Goal: Information Seeking & Learning: Learn about a topic

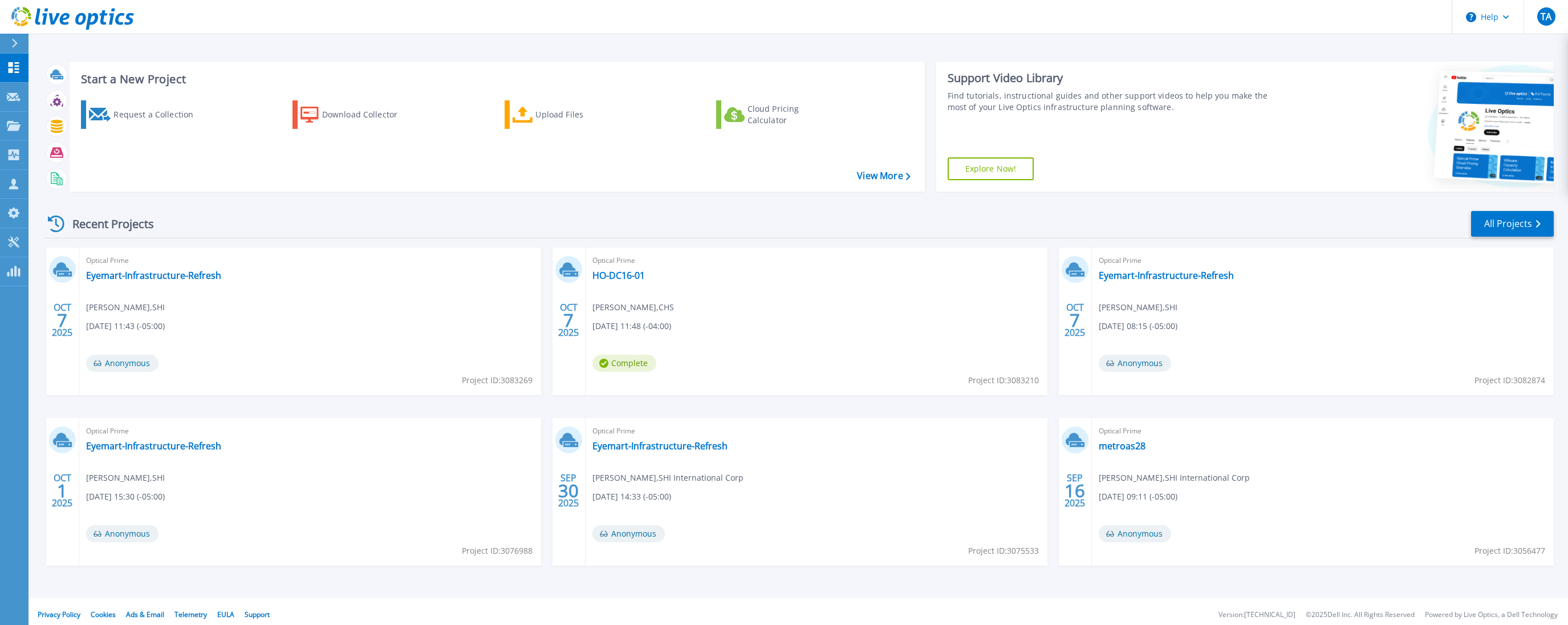
scroll to position [7, 0]
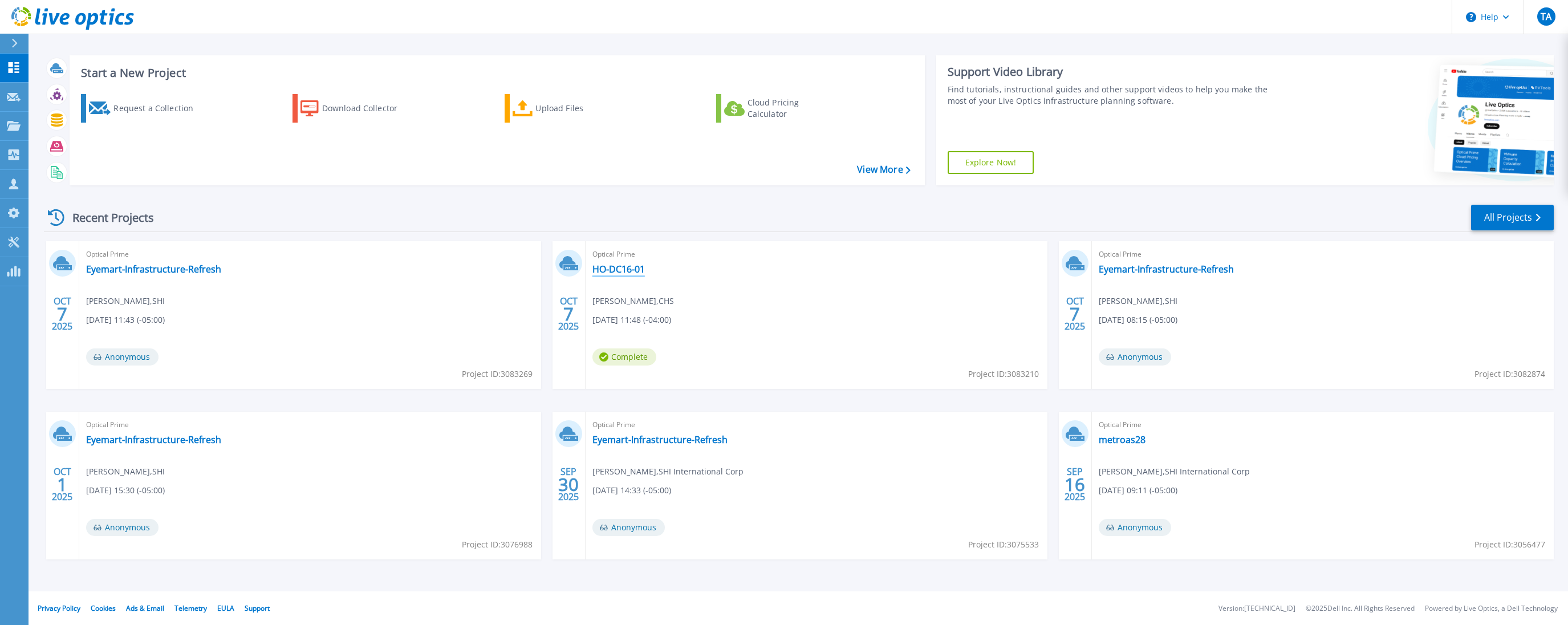
click at [614, 272] on link "HO-DC16-01" at bounding box center [619, 269] width 52 height 11
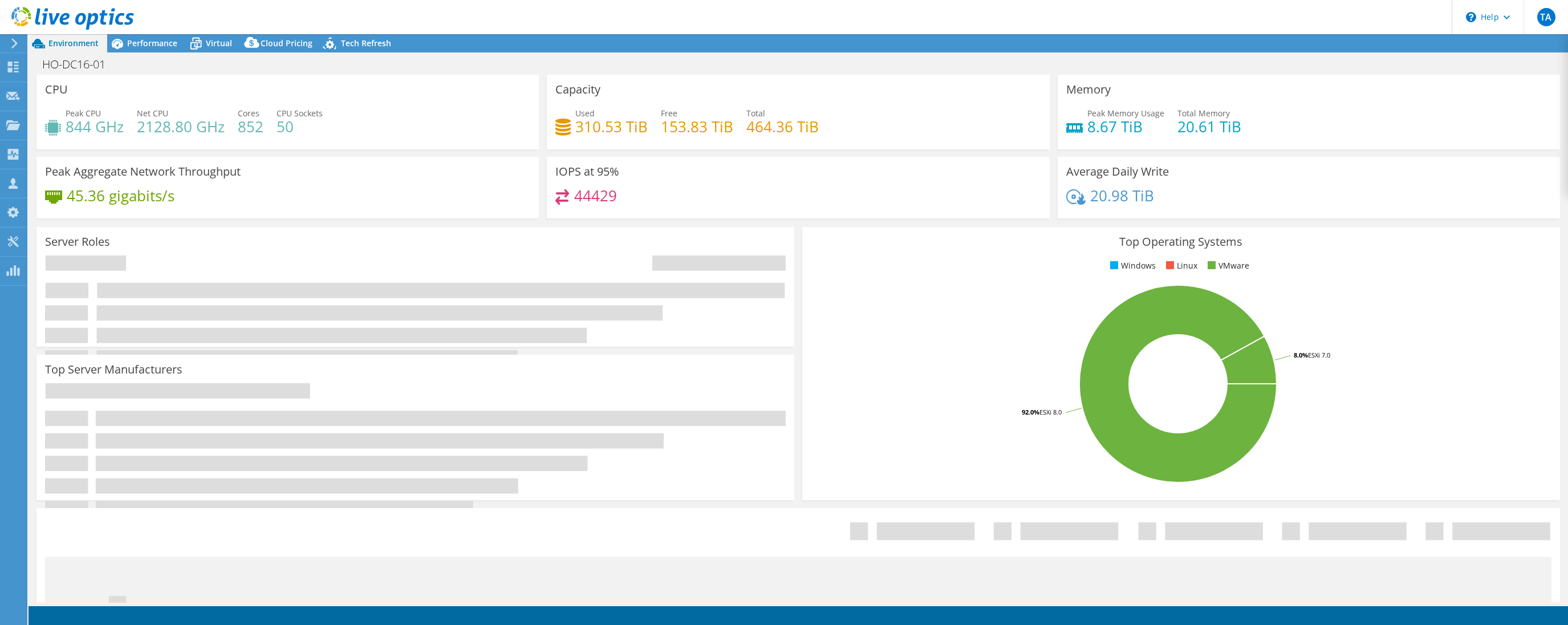
select select "USD"
select select "USEast"
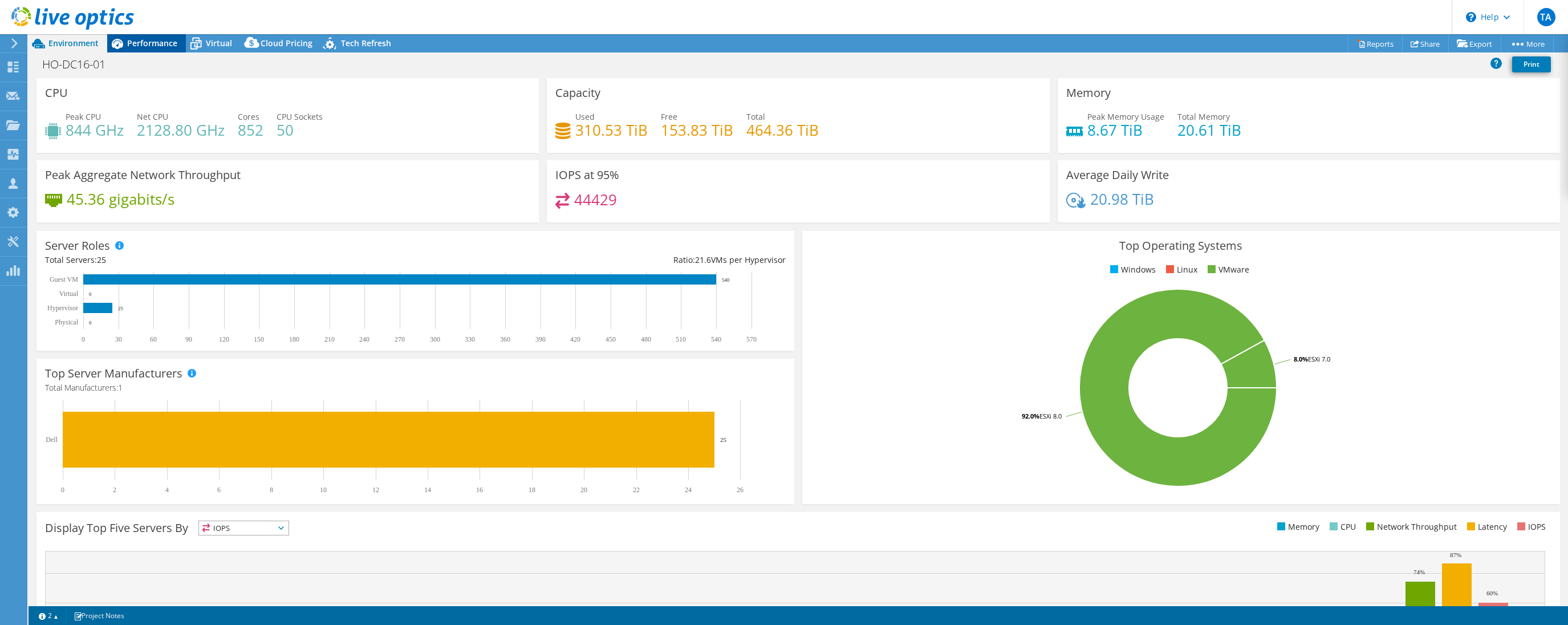
click at [147, 47] on span "Performance" at bounding box center [153, 43] width 51 height 11
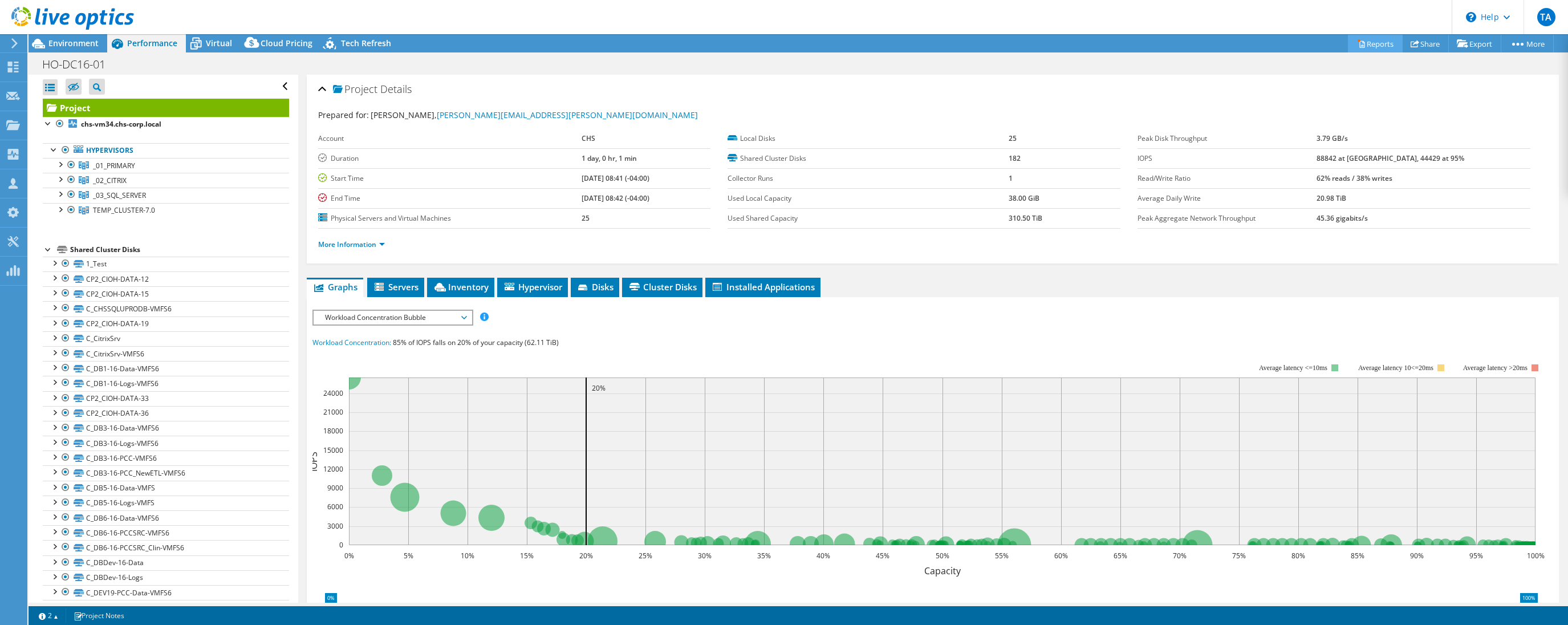
click at [1375, 48] on link "Reports" at bounding box center [1375, 43] width 54 height 18
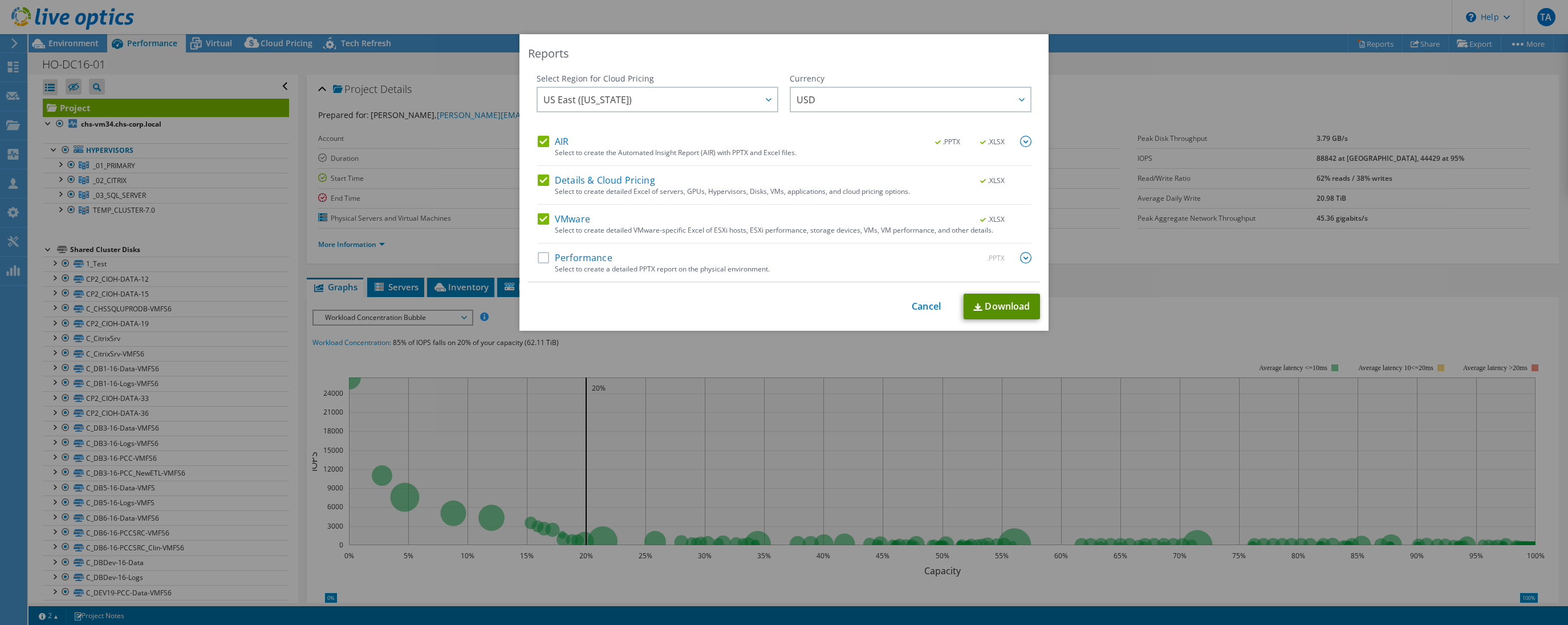
click at [1000, 304] on link "Download" at bounding box center [1002, 306] width 77 height 25
click at [925, 312] on div "This process may take a while, please wait... Cancel Download" at bounding box center [784, 306] width 512 height 25
click at [925, 310] on link "Cancel" at bounding box center [925, 306] width 29 height 11
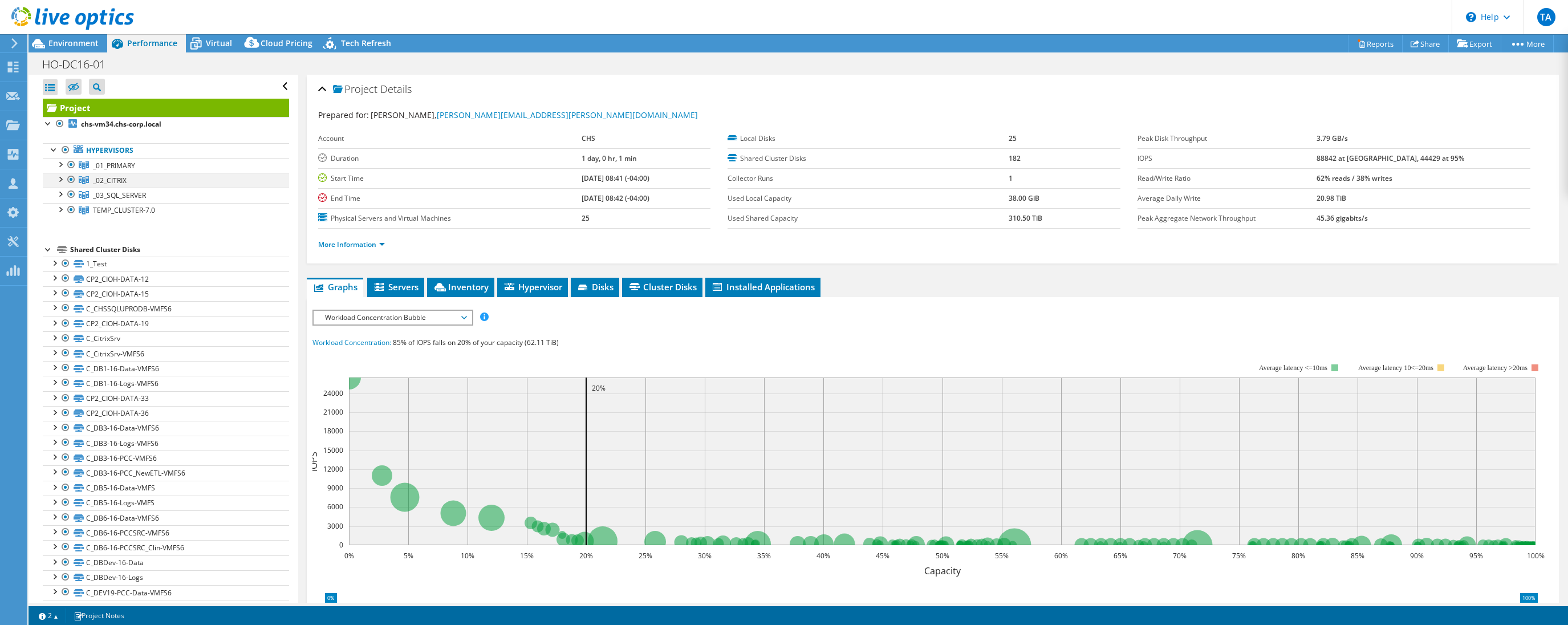
click at [72, 182] on div at bounding box center [71, 179] width 11 height 14
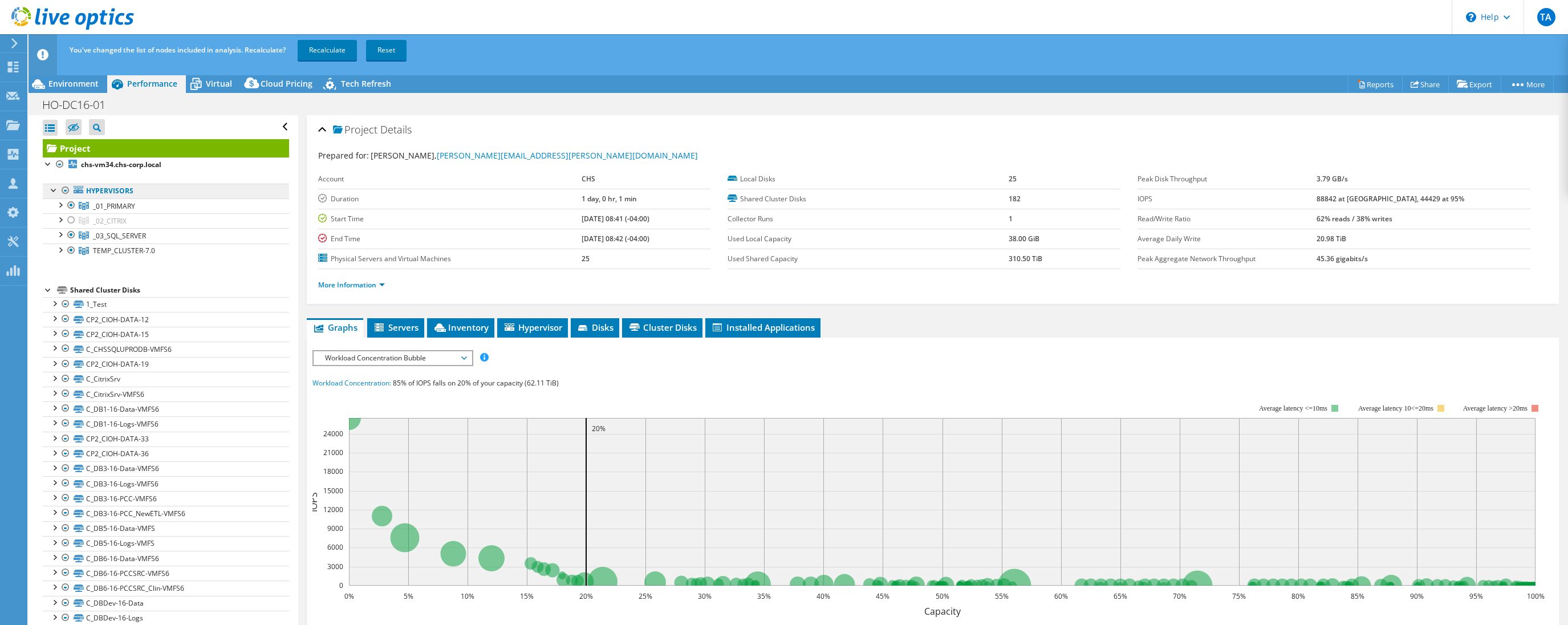
click at [72, 192] on link "Hypervisors" at bounding box center [166, 191] width 246 height 15
click at [70, 233] on div at bounding box center [71, 235] width 11 height 14
click at [69, 251] on div at bounding box center [71, 250] width 11 height 14
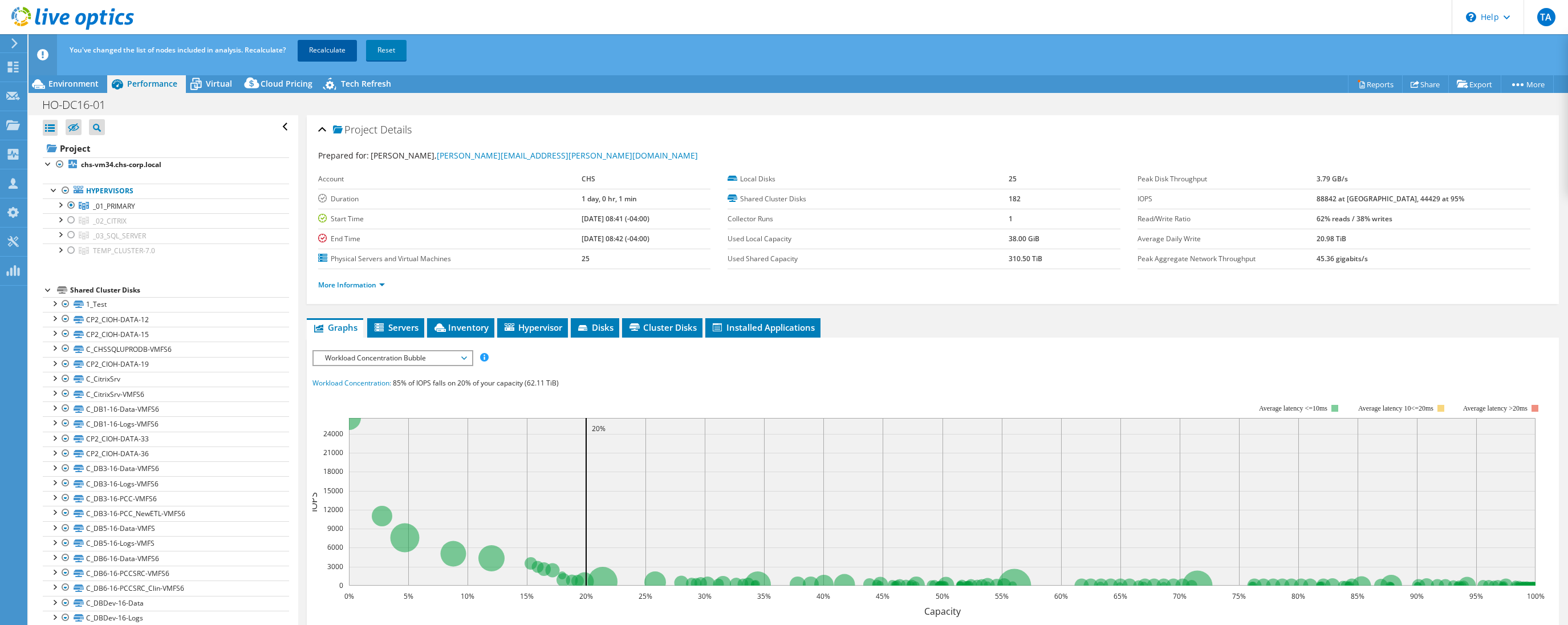
click at [343, 56] on link "Recalculate" at bounding box center [327, 51] width 59 height 21
click at [59, 205] on div at bounding box center [60, 204] width 11 height 11
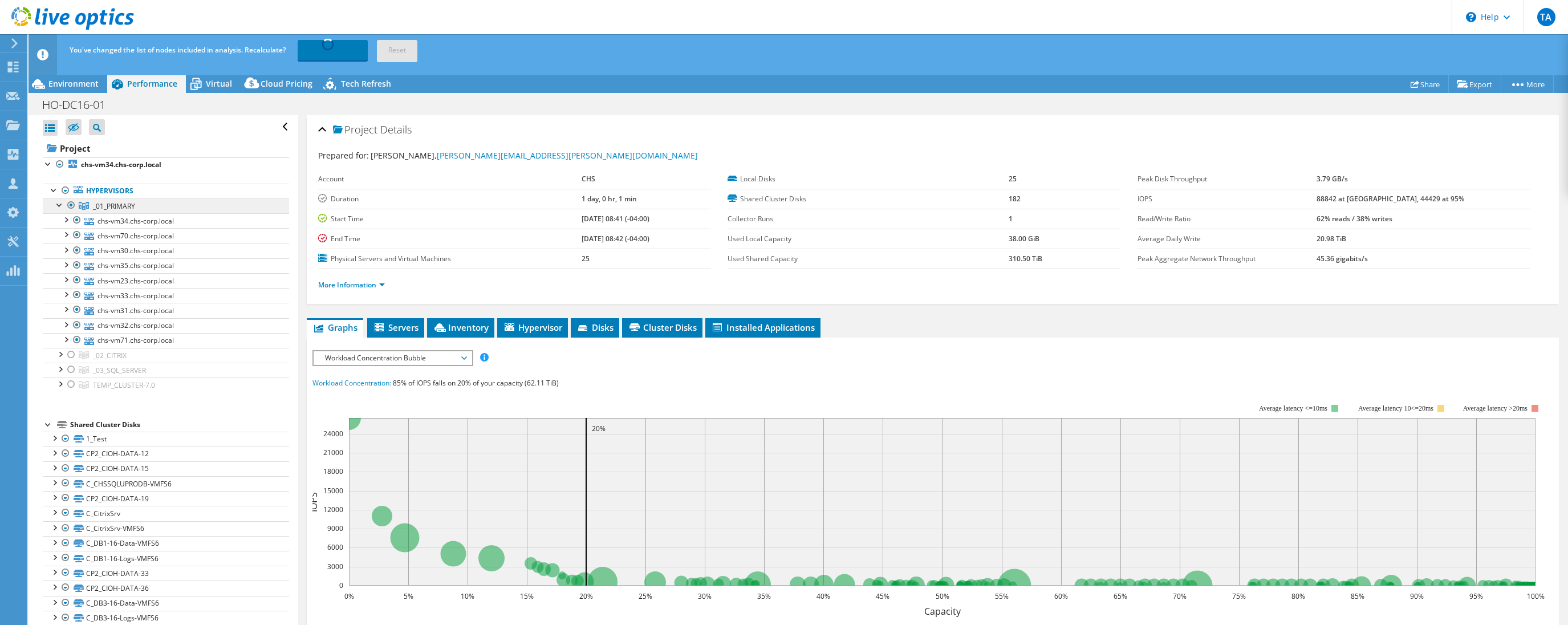
click at [122, 207] on span "_01_PRIMARY" at bounding box center [113, 206] width 42 height 9
click at [397, 329] on span "Servers" at bounding box center [395, 327] width 46 height 11
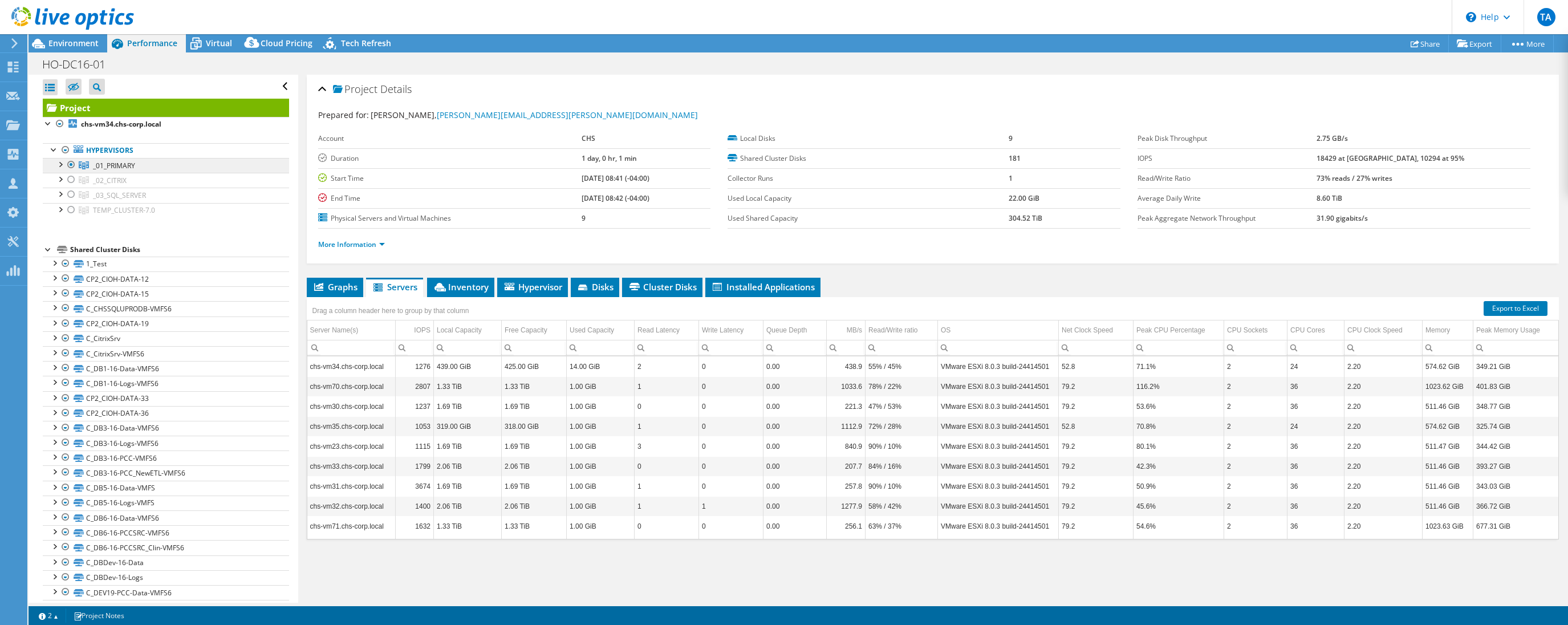
click at [131, 162] on span "_01_PRIMARY" at bounding box center [113, 166] width 42 height 9
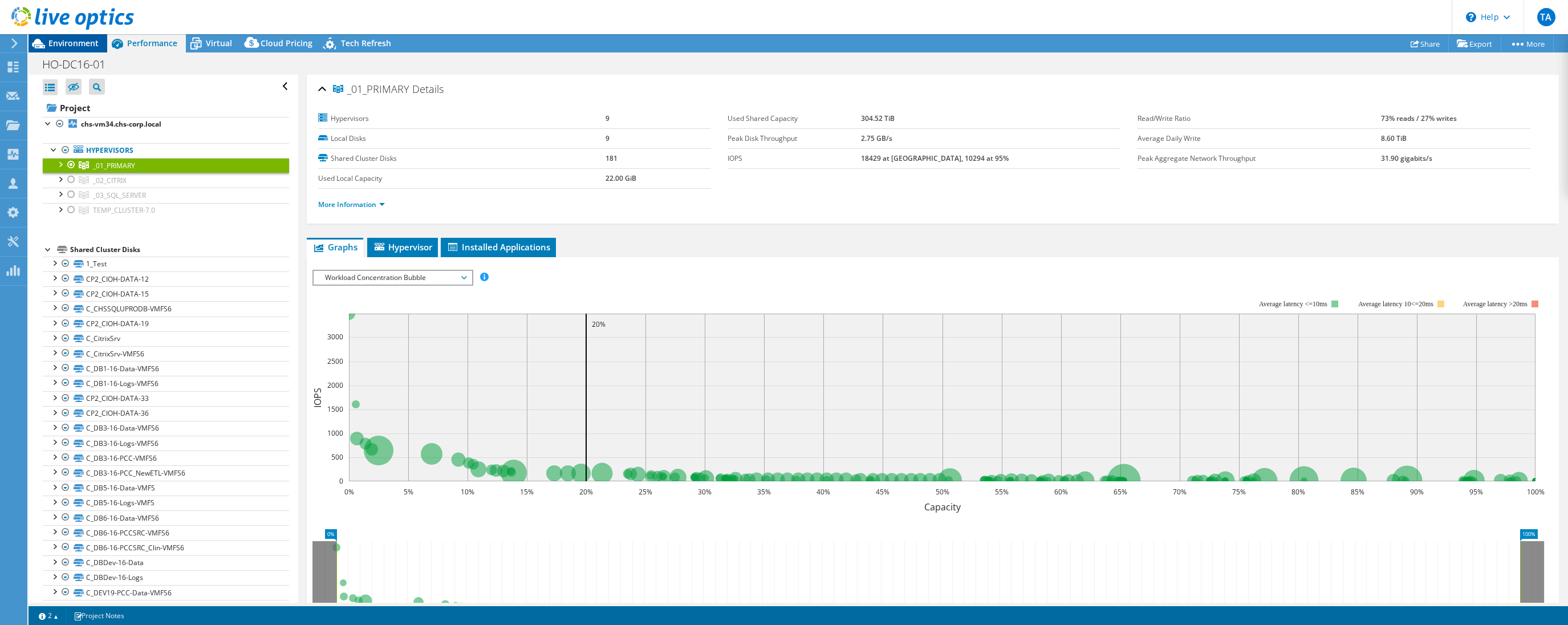
click at [77, 42] on span "Environment" at bounding box center [74, 43] width 51 height 11
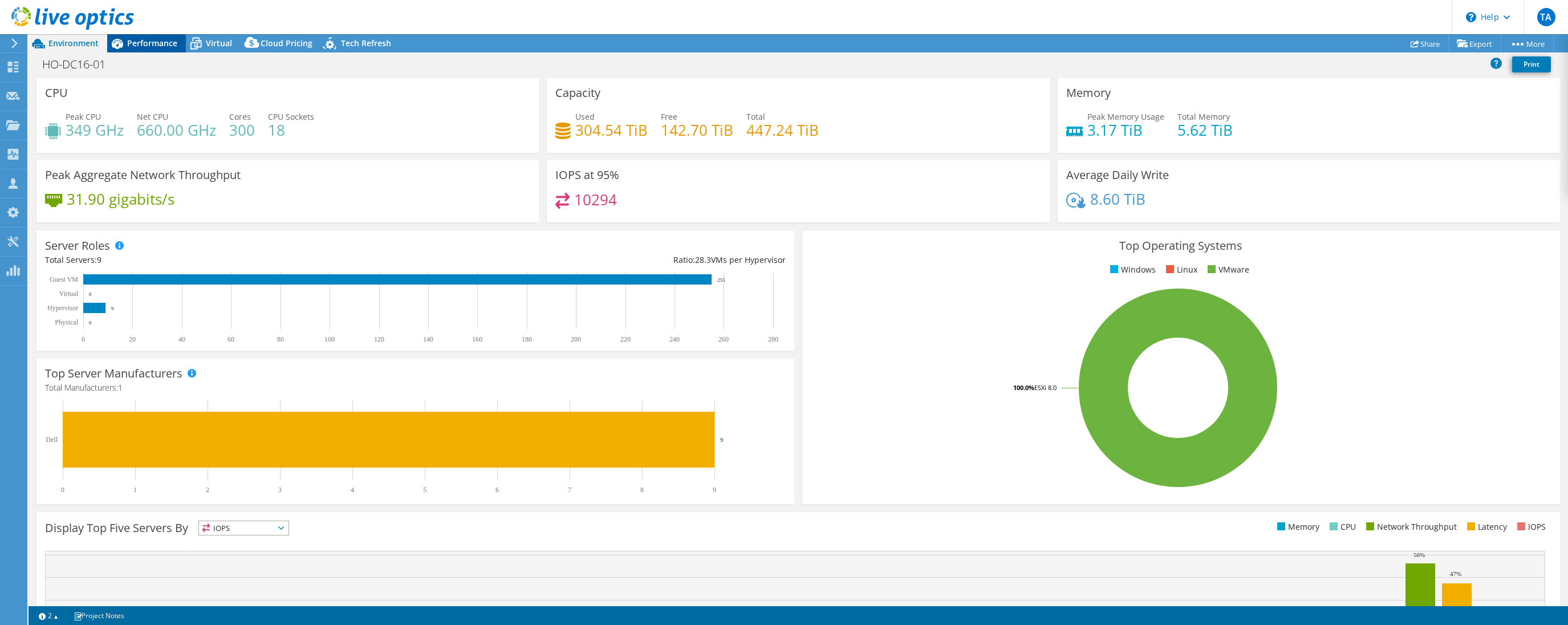
click at [150, 47] on span "Performance" at bounding box center [153, 43] width 51 height 11
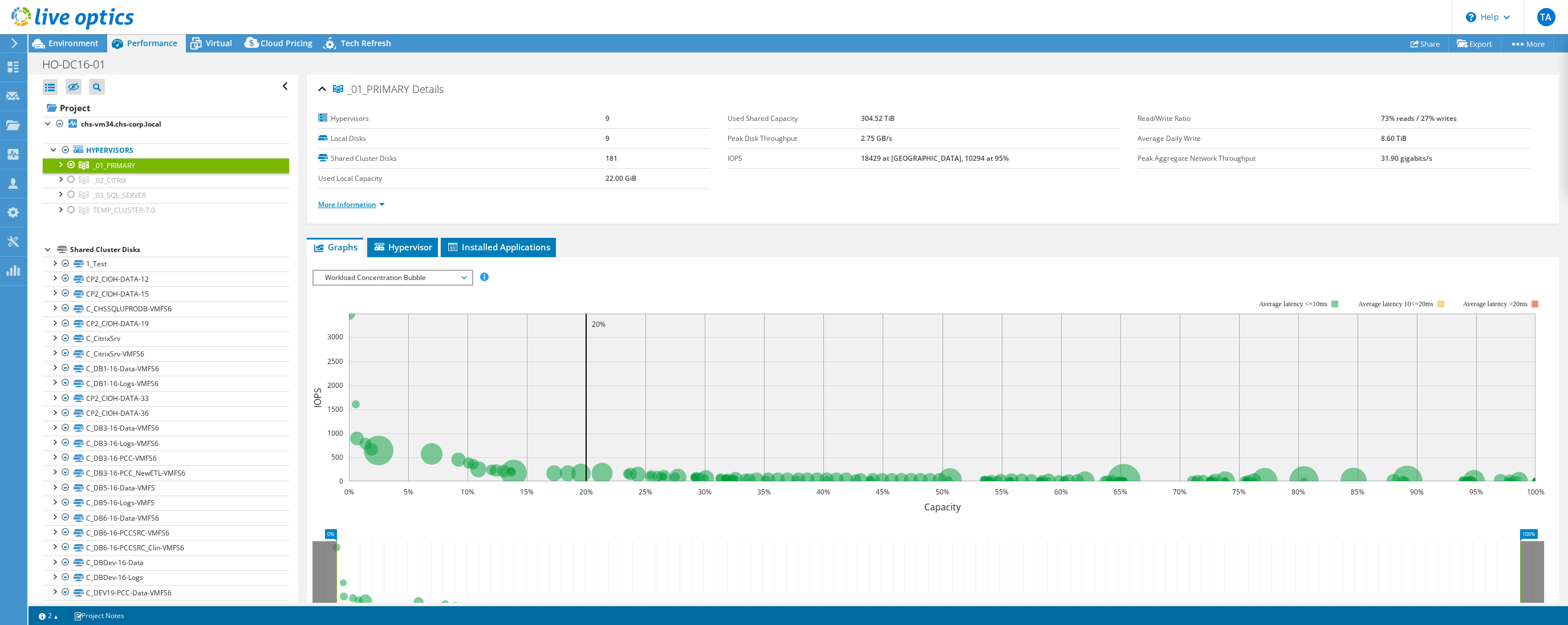
click at [384, 204] on link "More Information" at bounding box center [351, 204] width 67 height 9
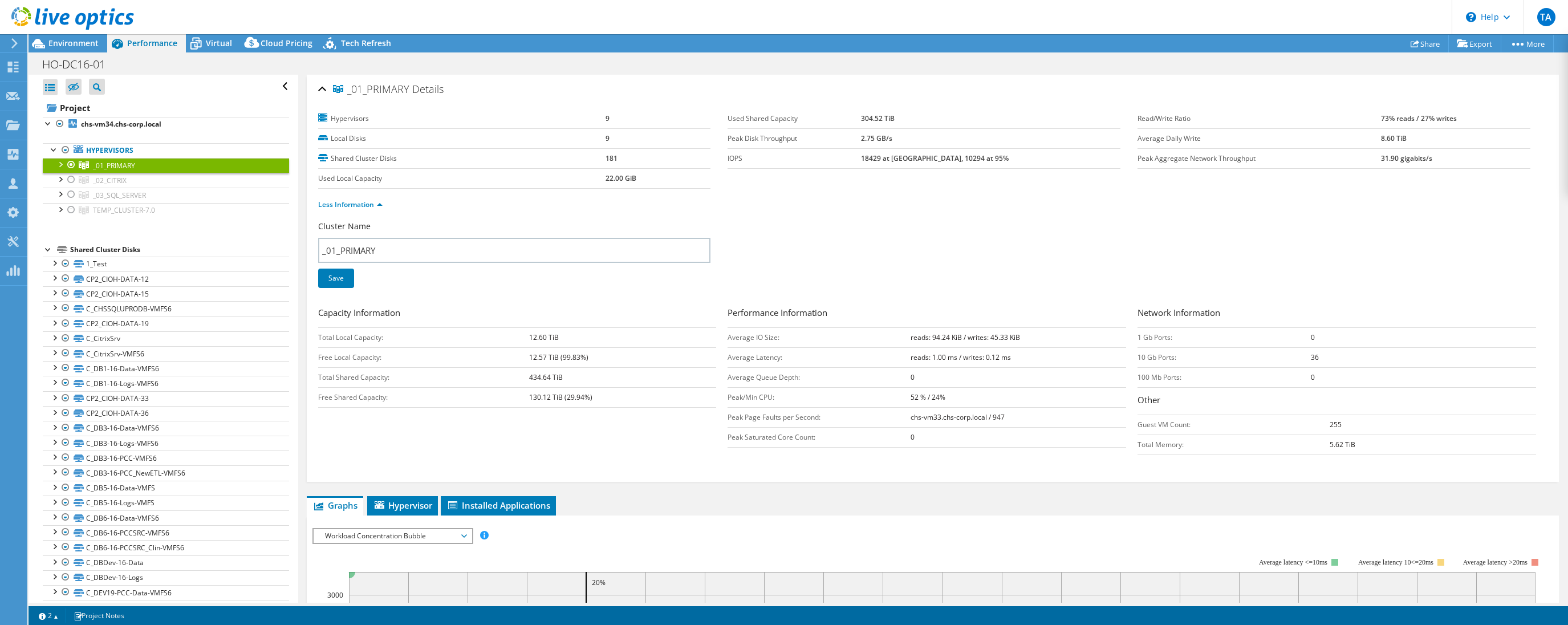
click at [64, 164] on div at bounding box center [60, 164] width 11 height 11
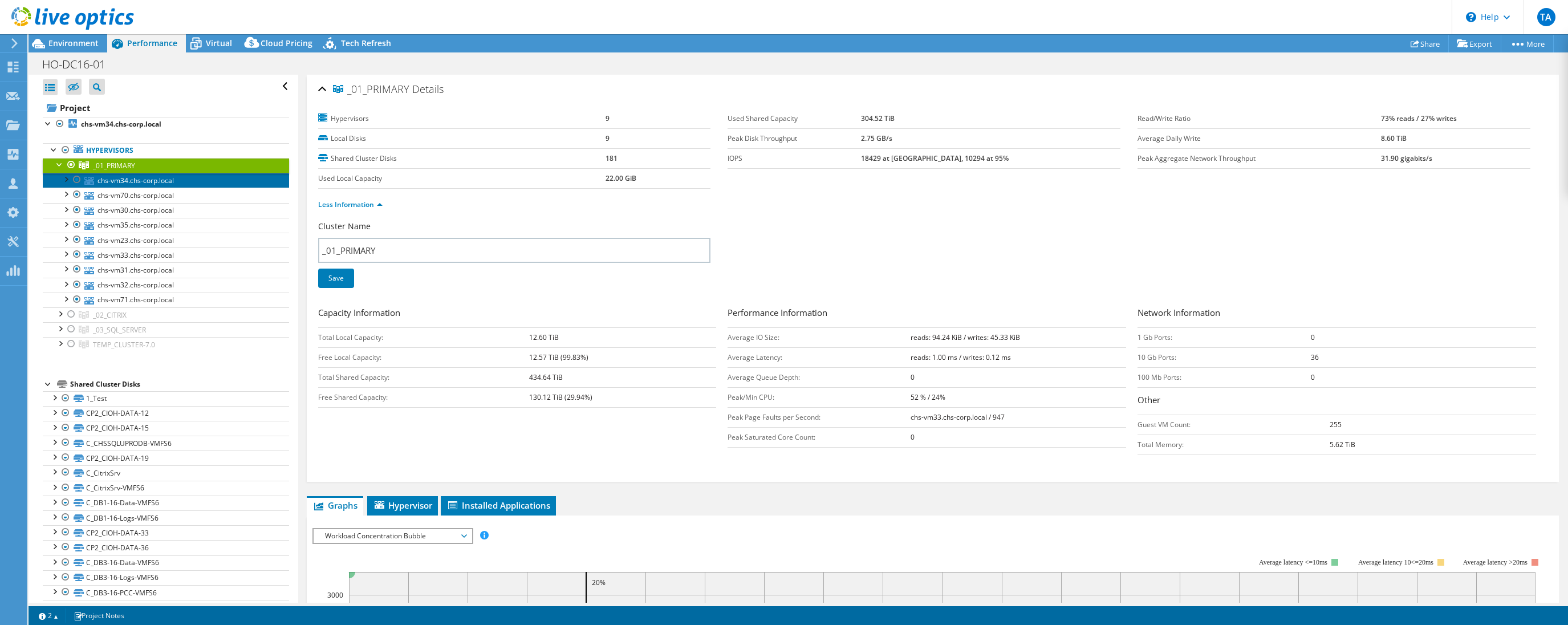
click at [147, 179] on link "chs-vm34.chs-corp.local" at bounding box center [166, 180] width 246 height 15
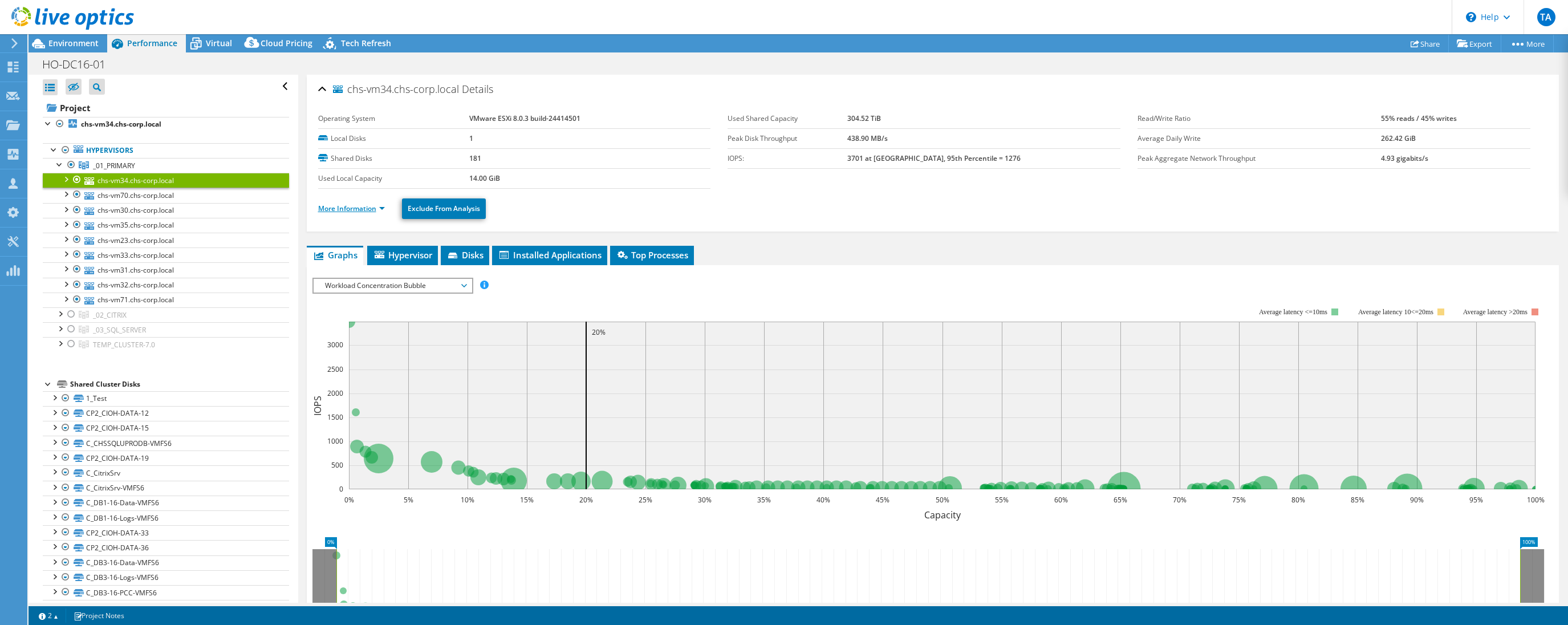
click at [377, 208] on link "More Information" at bounding box center [351, 208] width 67 height 9
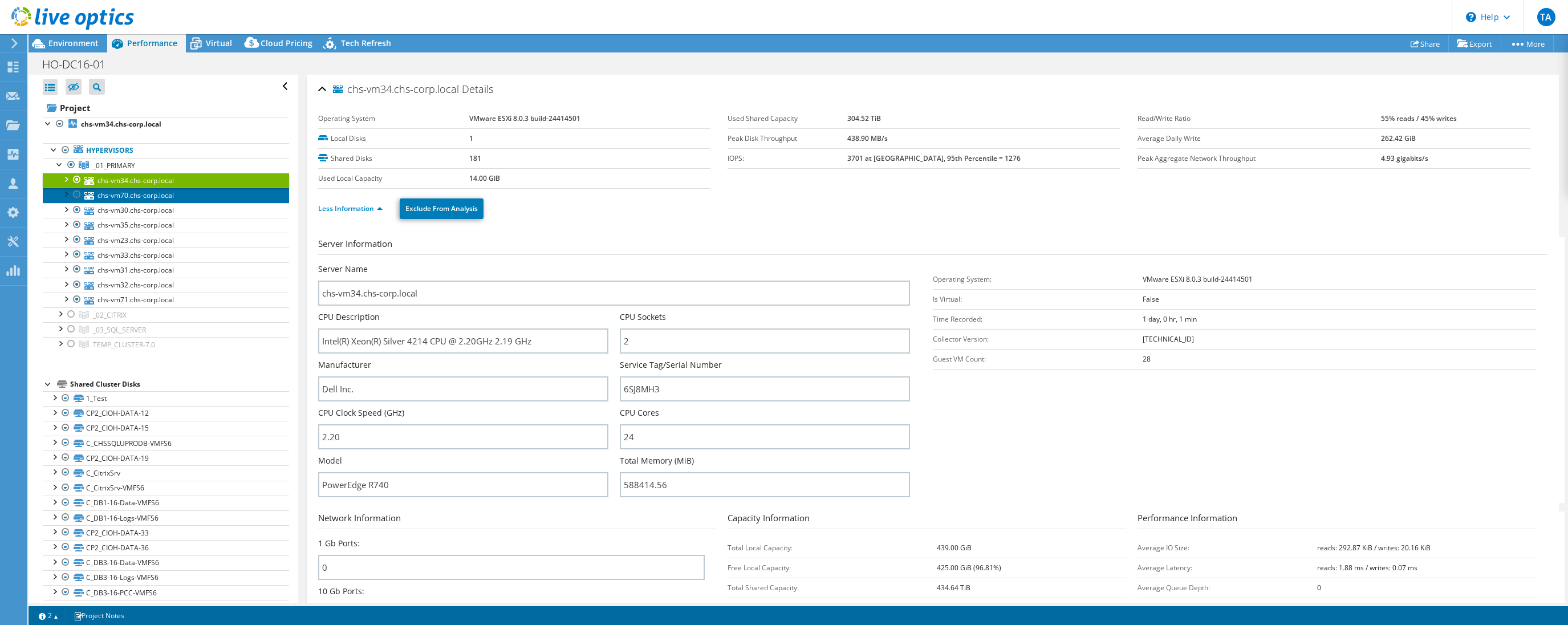
click at [126, 194] on link "chs-vm70.chs-corp.local" at bounding box center [166, 195] width 246 height 15
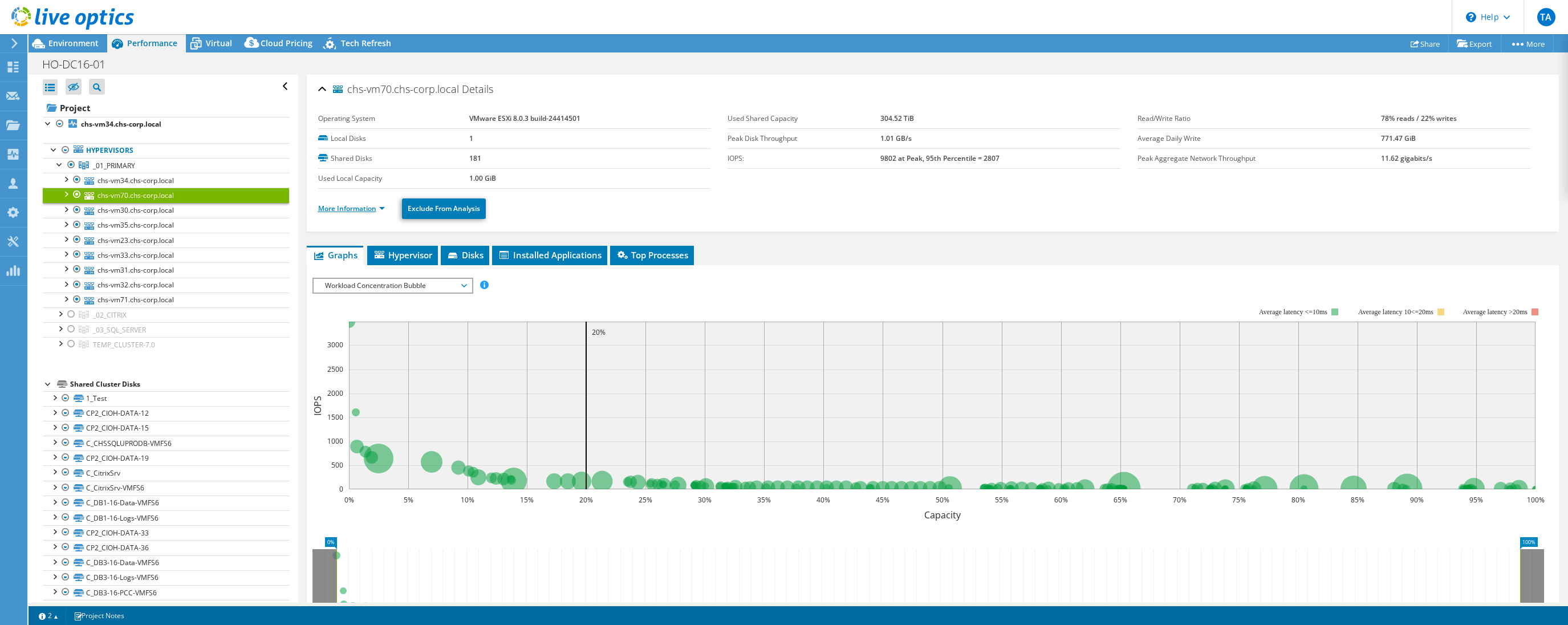
click at [337, 209] on link "More Information" at bounding box center [351, 208] width 67 height 9
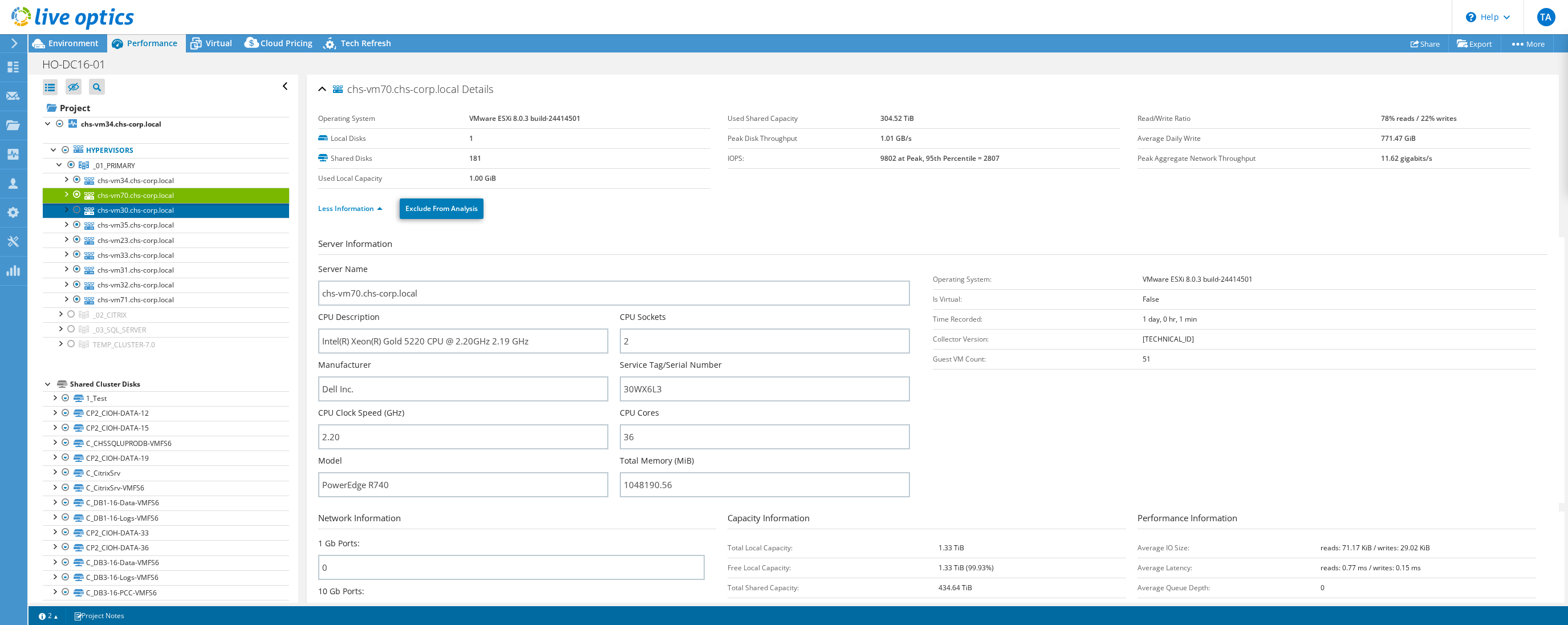
click at [178, 211] on link "chs-vm30.chs-corp.local" at bounding box center [166, 211] width 246 height 15
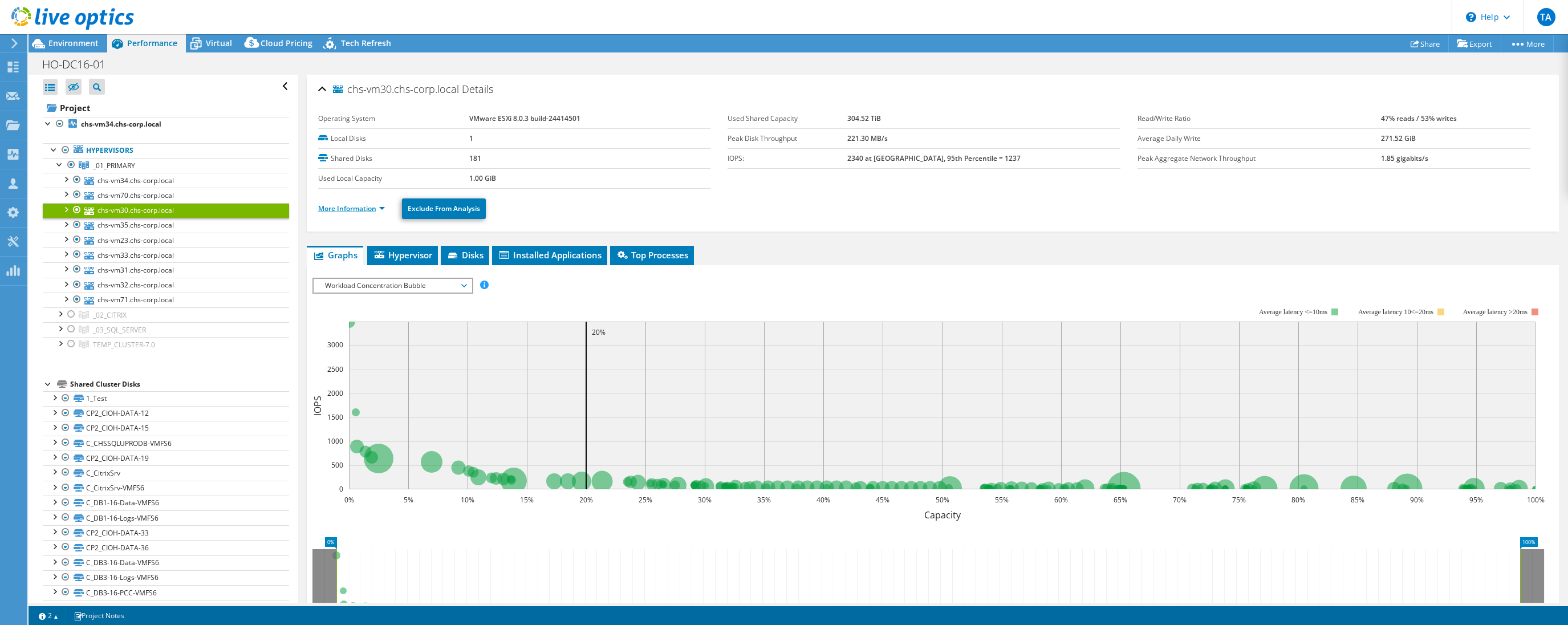
click at [377, 209] on link "More Information" at bounding box center [351, 208] width 67 height 9
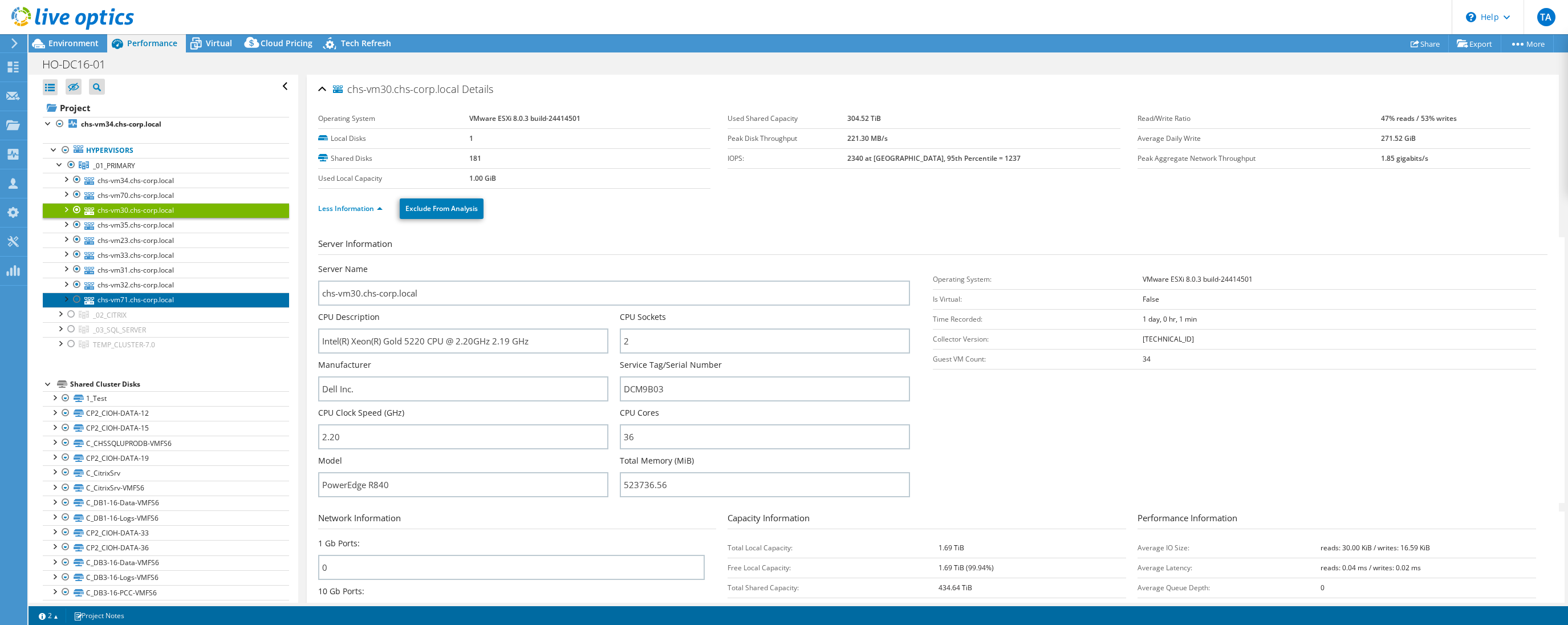
click at [166, 297] on link "chs-vm71.chs-corp.local" at bounding box center [166, 300] width 246 height 15
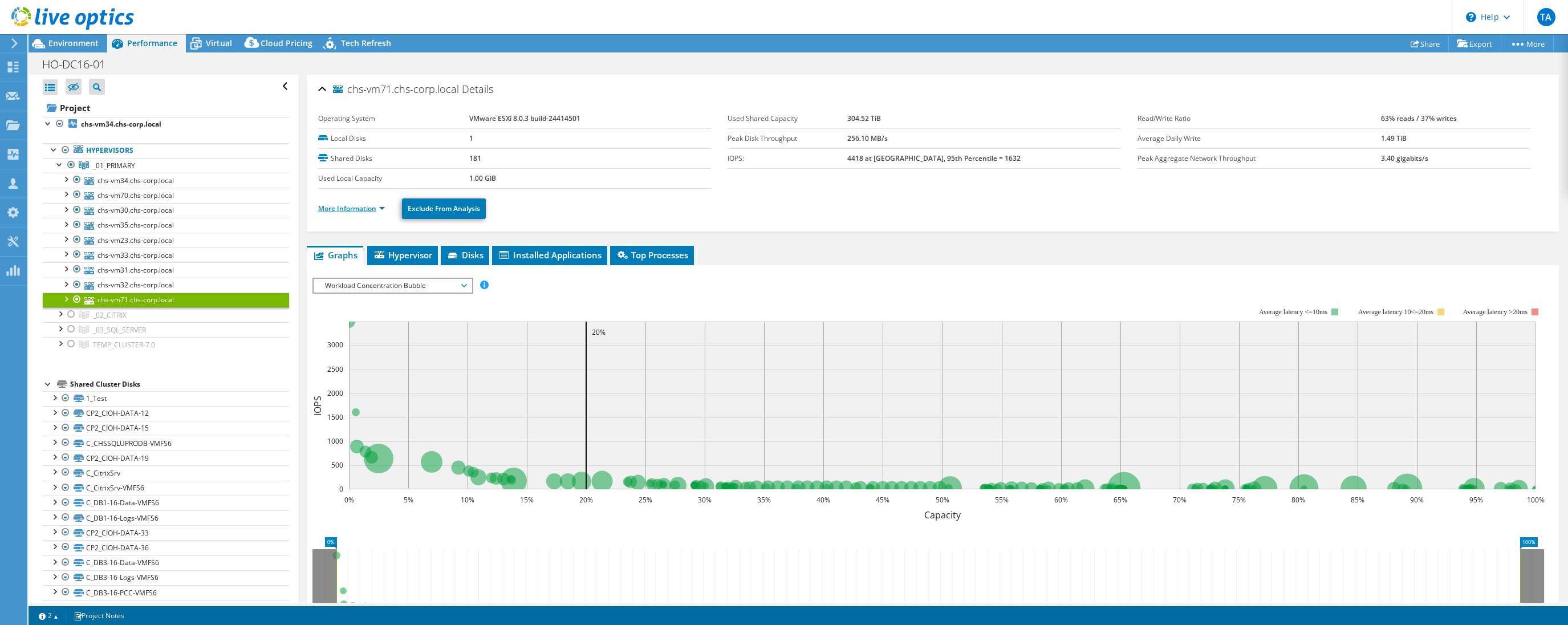
click at [381, 211] on link "More Information" at bounding box center [351, 208] width 67 height 9
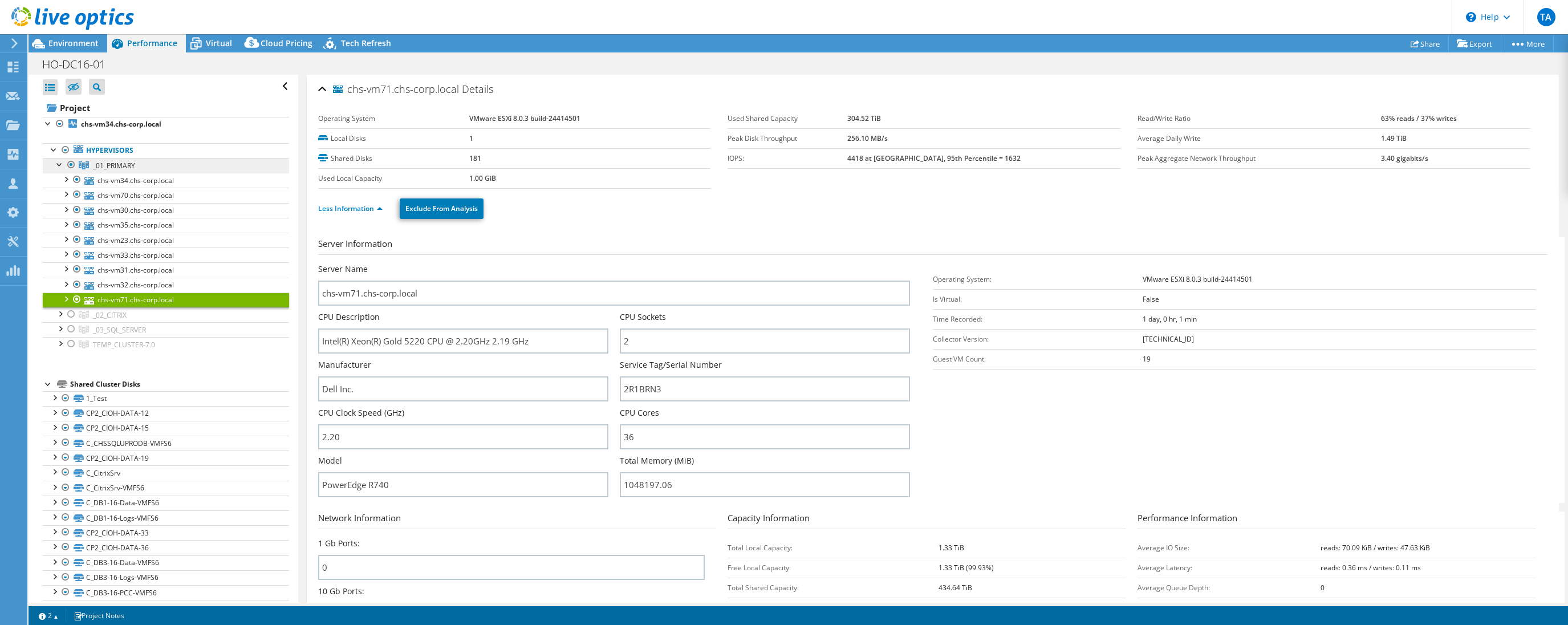
click at [146, 164] on link "_01_PRIMARY" at bounding box center [166, 166] width 246 height 15
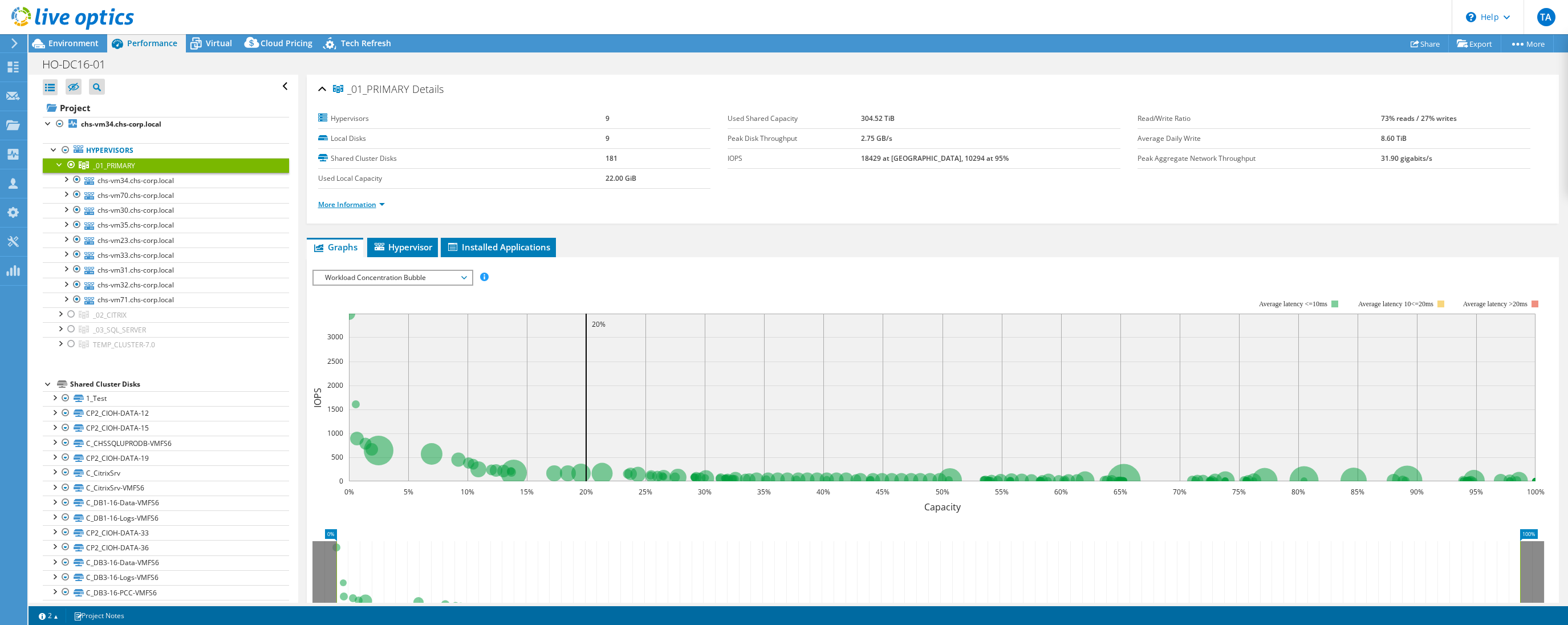
click at [340, 208] on link "More Information" at bounding box center [351, 204] width 67 height 9
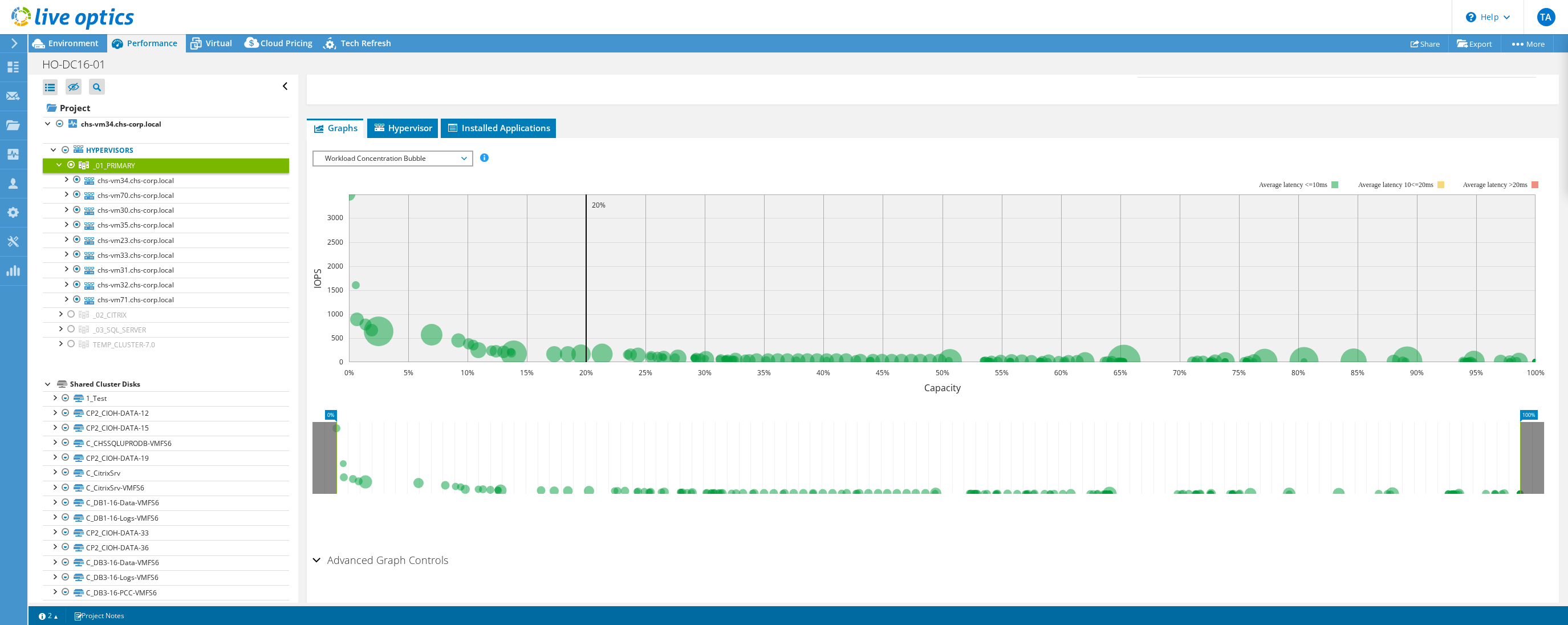
scroll to position [399, 0]
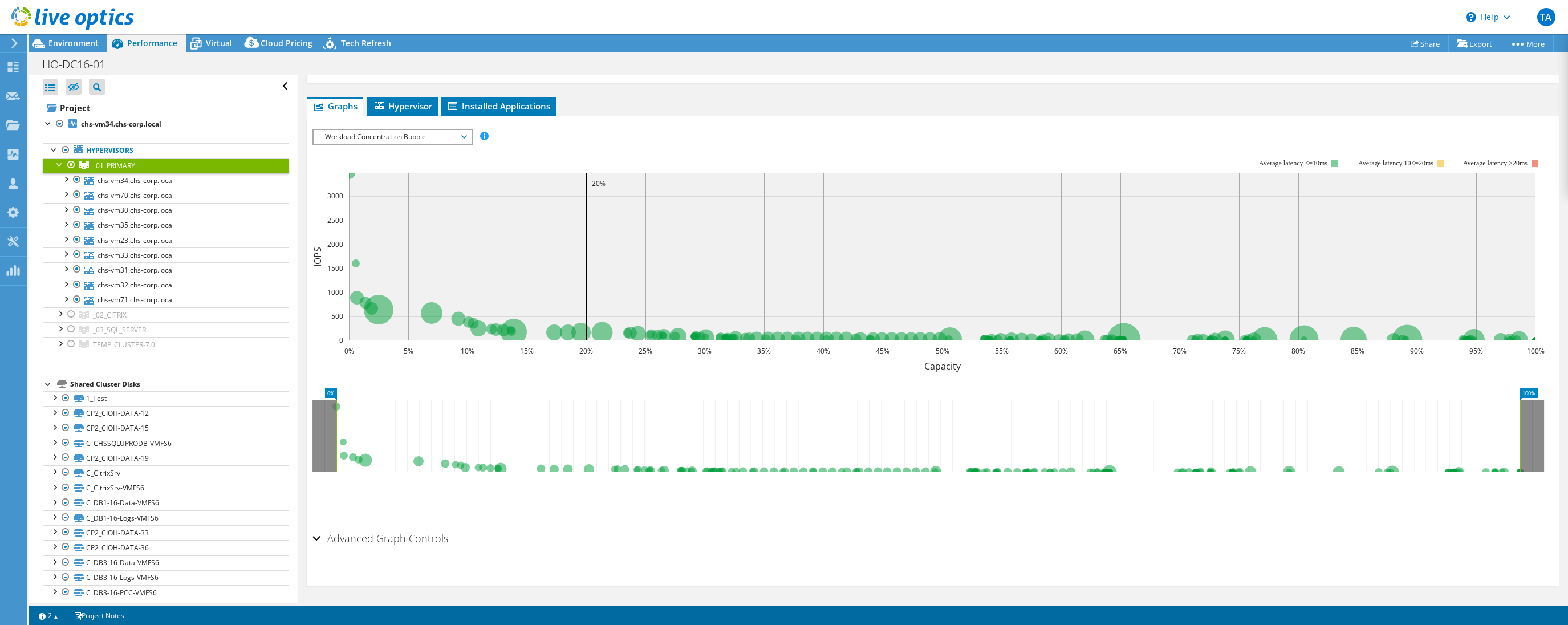
click at [463, 136] on span "Workload Concentration Bubble" at bounding box center [392, 137] width 146 height 14
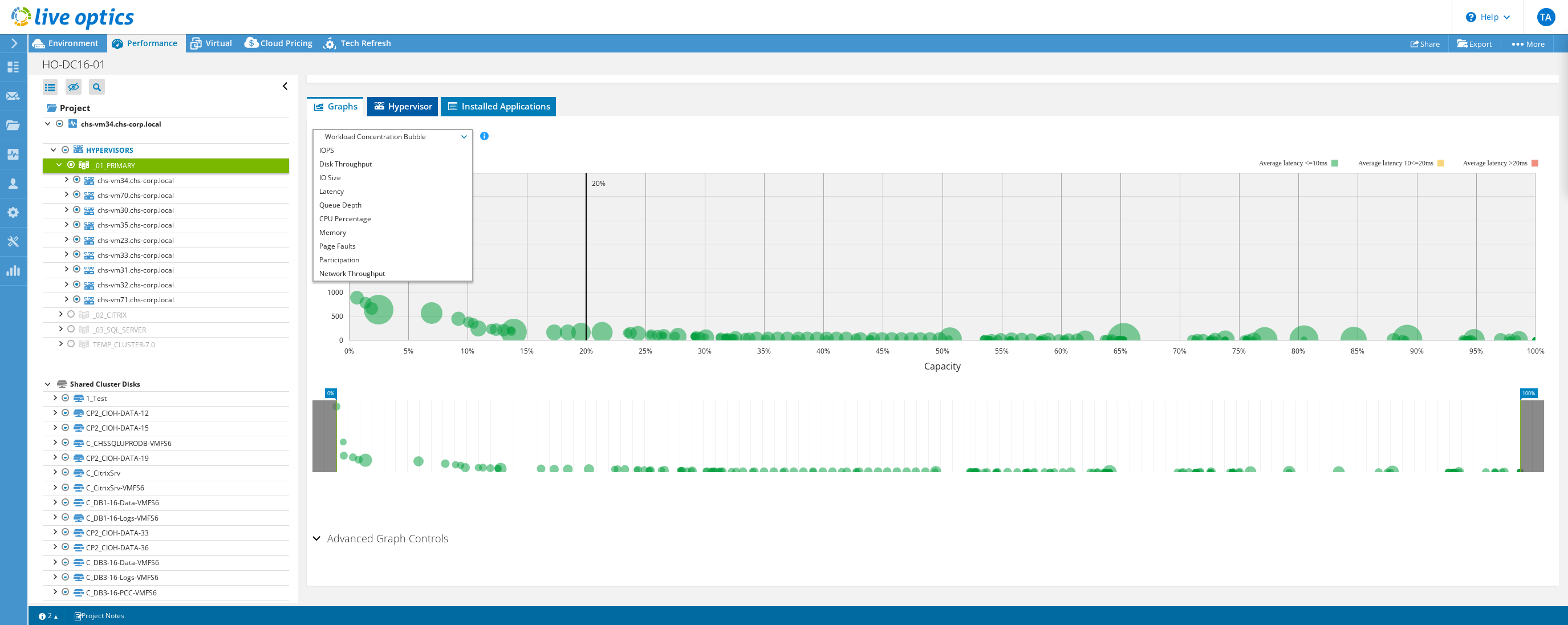
click at [415, 103] on span "Hypervisor" at bounding box center [402, 106] width 59 height 11
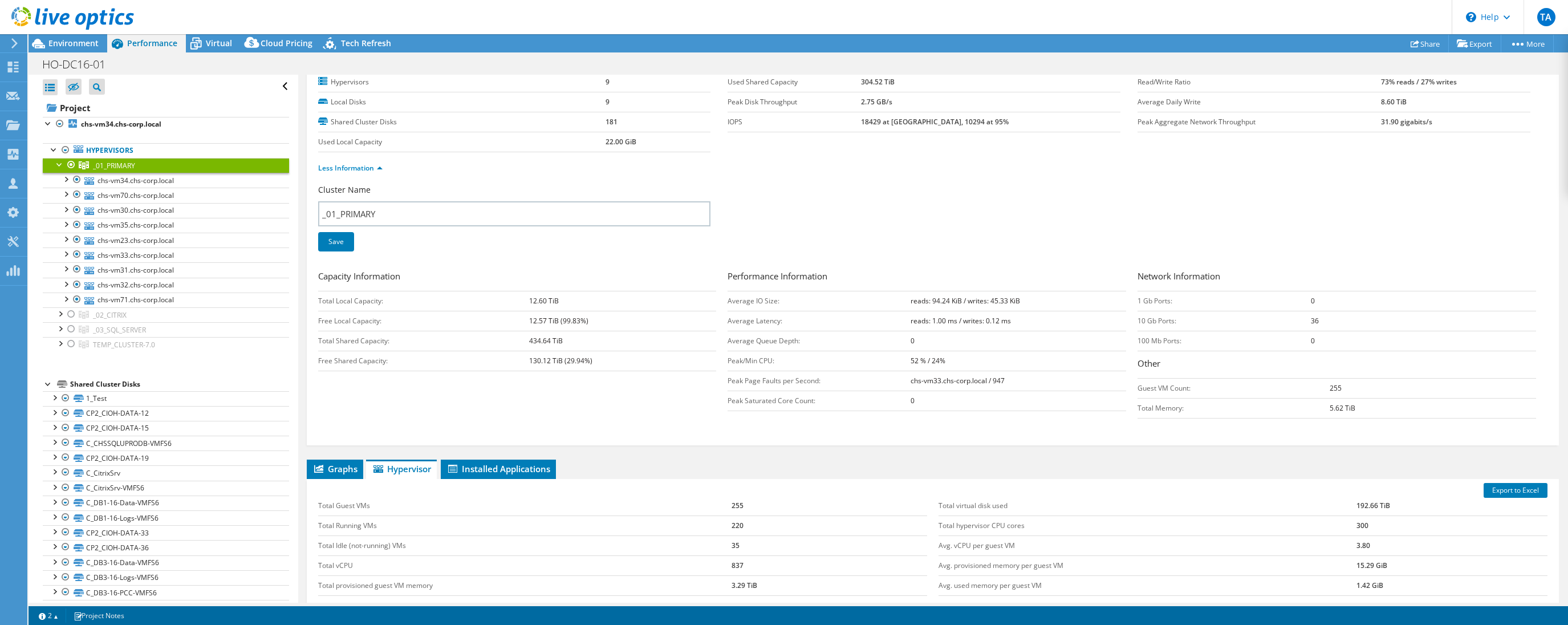
scroll to position [0, 0]
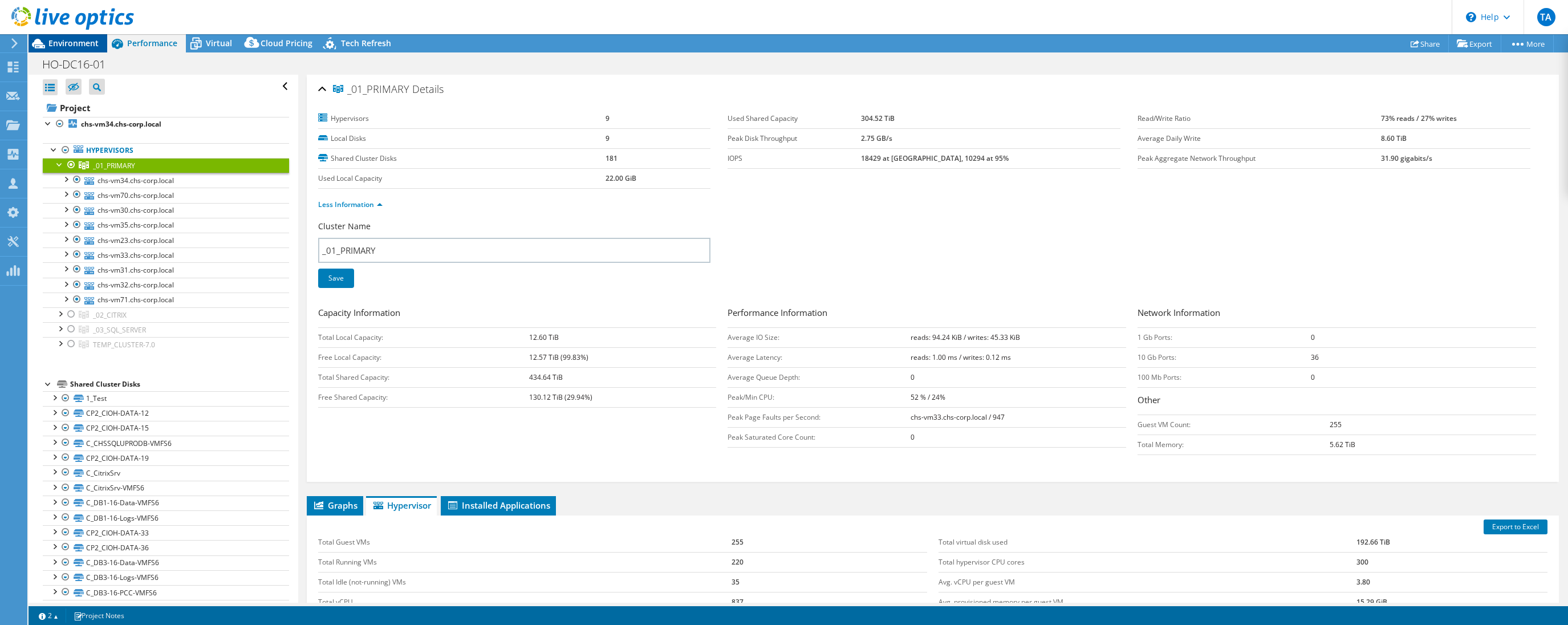
click at [84, 38] on span "Environment" at bounding box center [74, 43] width 51 height 11
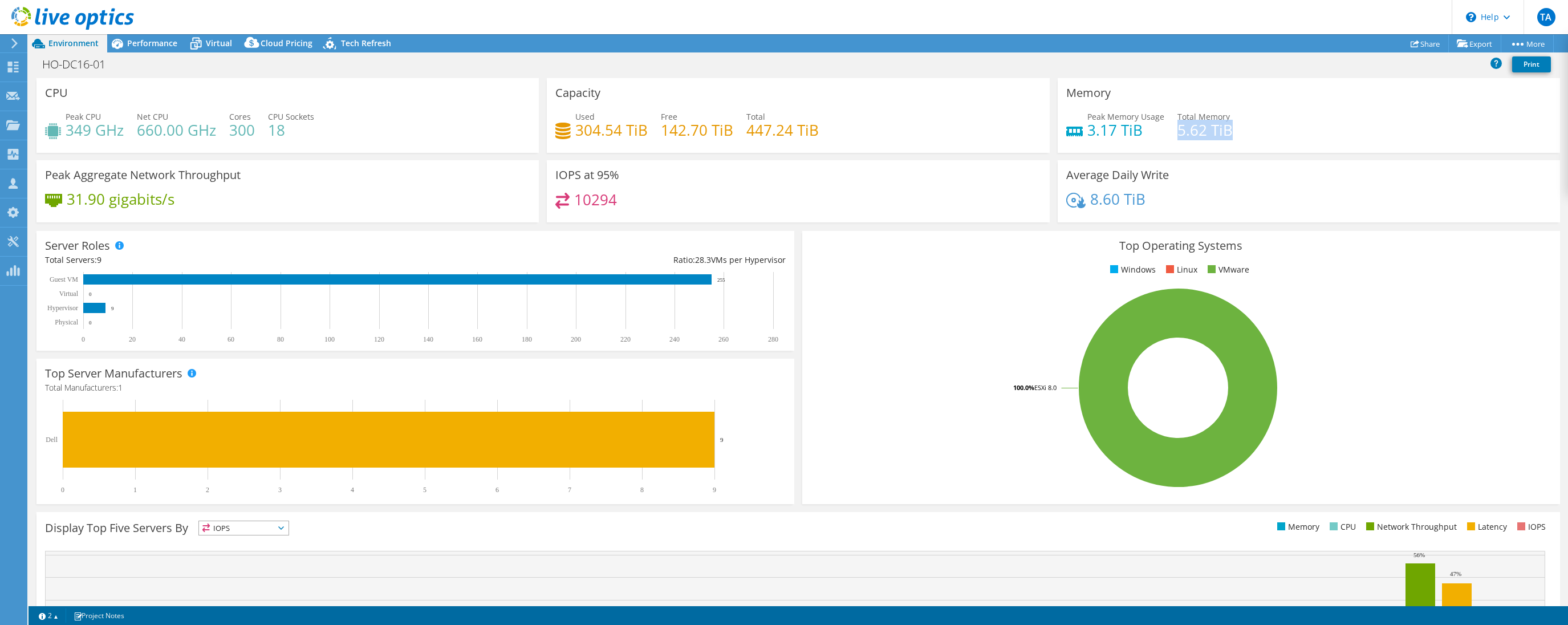
drag, startPoint x: 1179, startPoint y: 131, endPoint x: 1235, endPoint y: 139, distance: 56.6
click at [1235, 139] on div "Peak Memory Usage 3.17 TiB Total Memory 5.62 TiB" at bounding box center [1309, 129] width 485 height 37
copy h4 "5.62 TiB"
click at [150, 46] on span "Performance" at bounding box center [153, 43] width 51 height 11
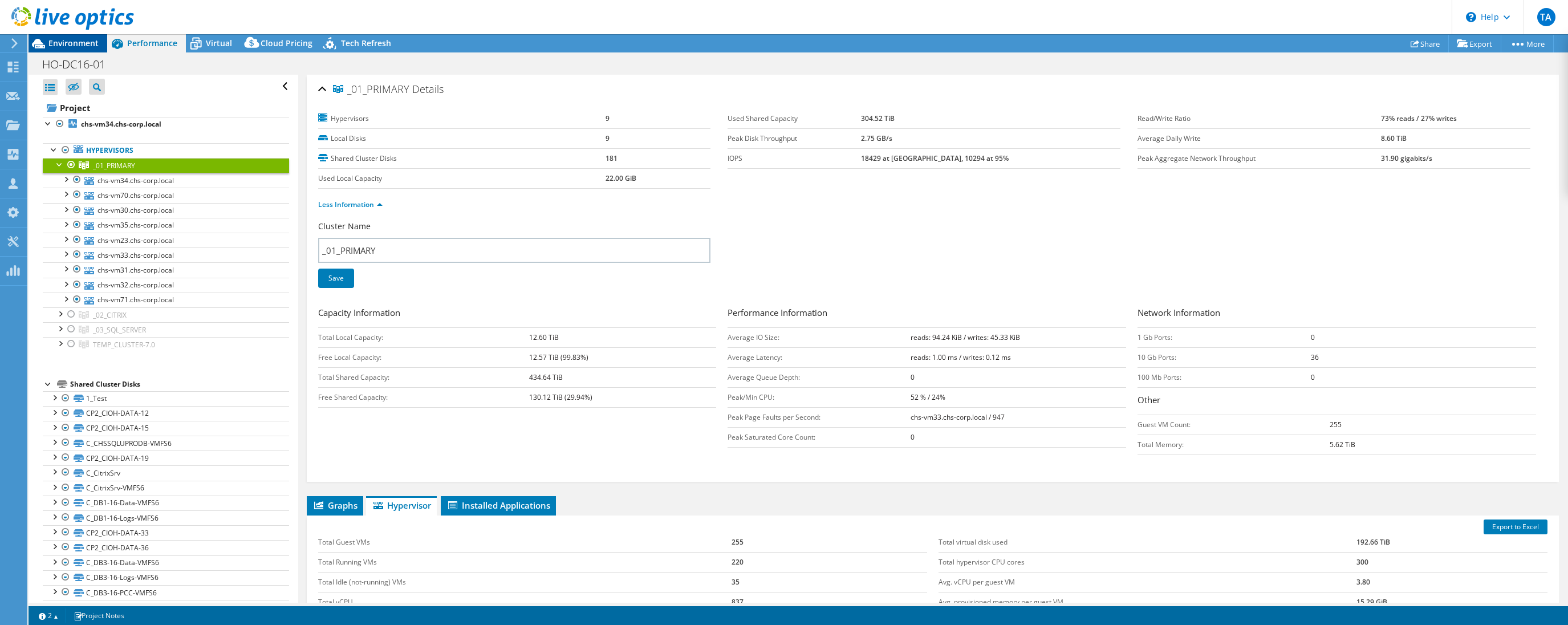
click at [64, 42] on span "Environment" at bounding box center [74, 43] width 51 height 11
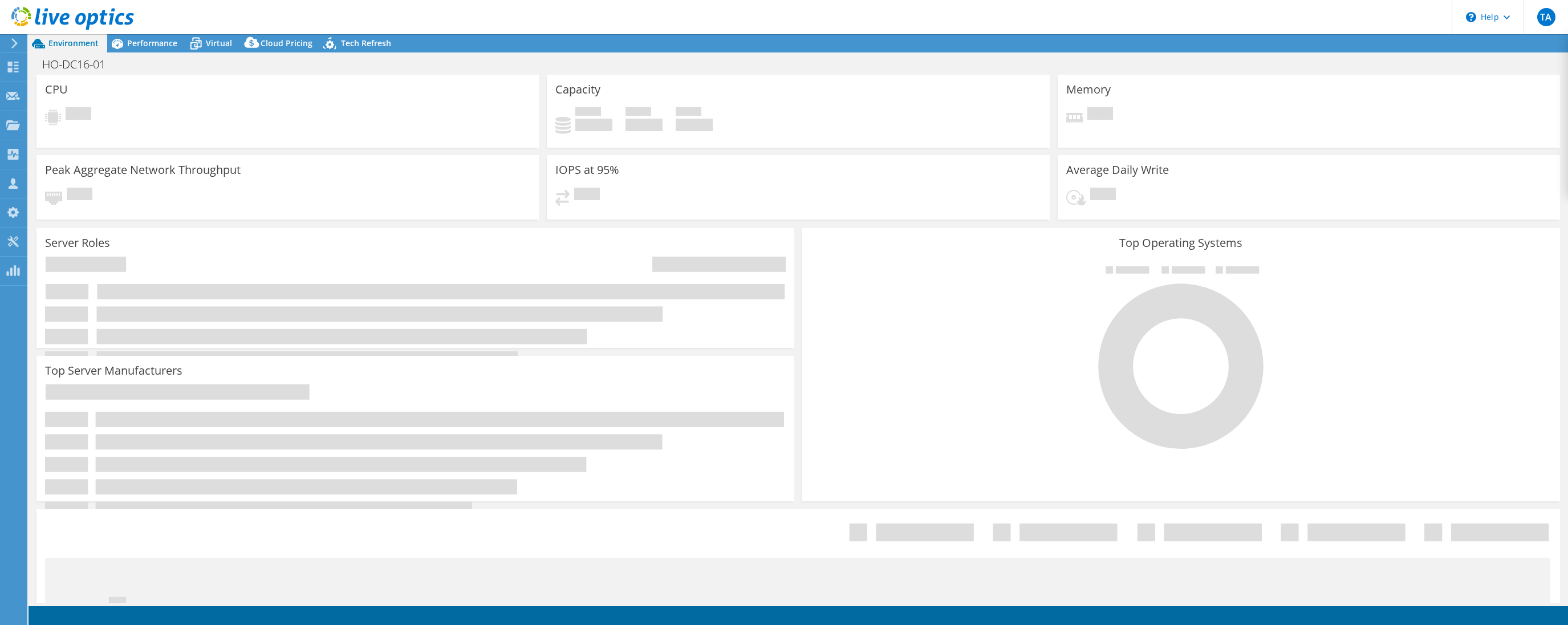
select select "USEast"
